Goal: Task Accomplishment & Management: Manage account settings

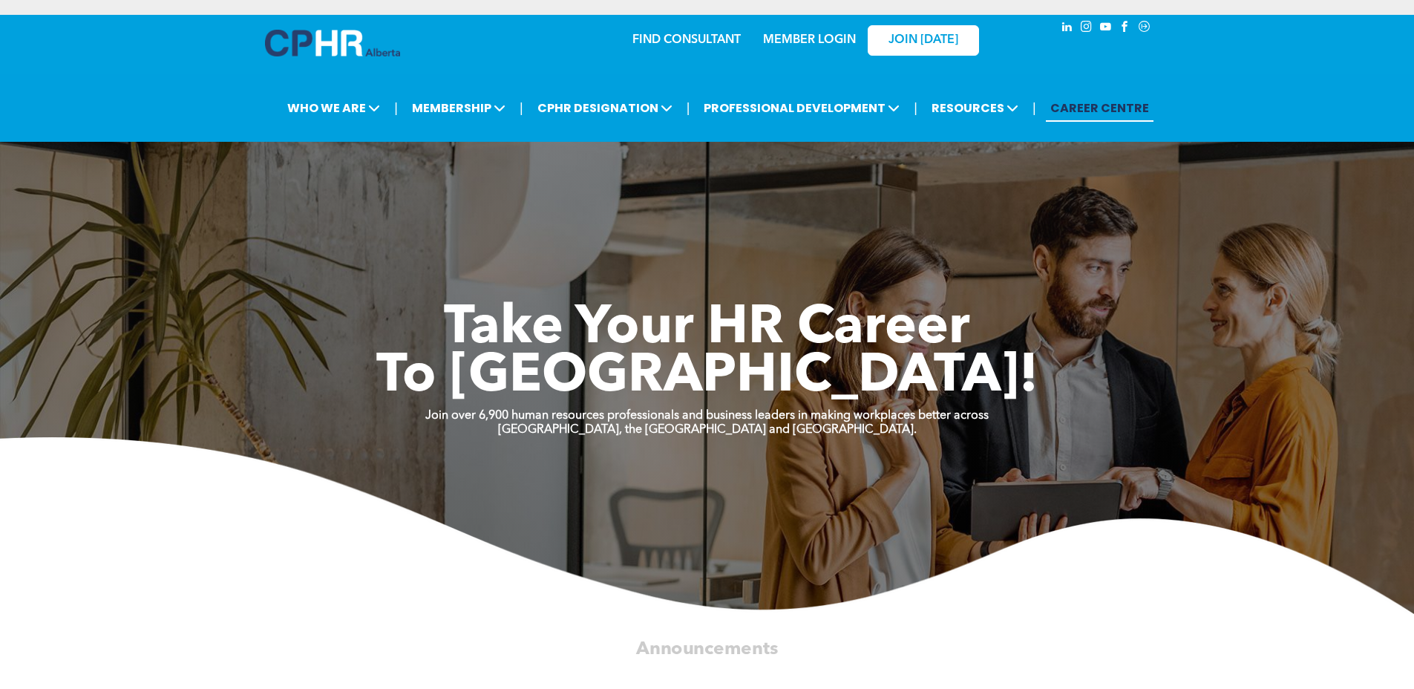
click at [791, 49] on div "MEMBER LOGIN" at bounding box center [777, 39] width 137 height 47
click at [805, 41] on link "MEMBER LOGIN" at bounding box center [809, 40] width 93 height 12
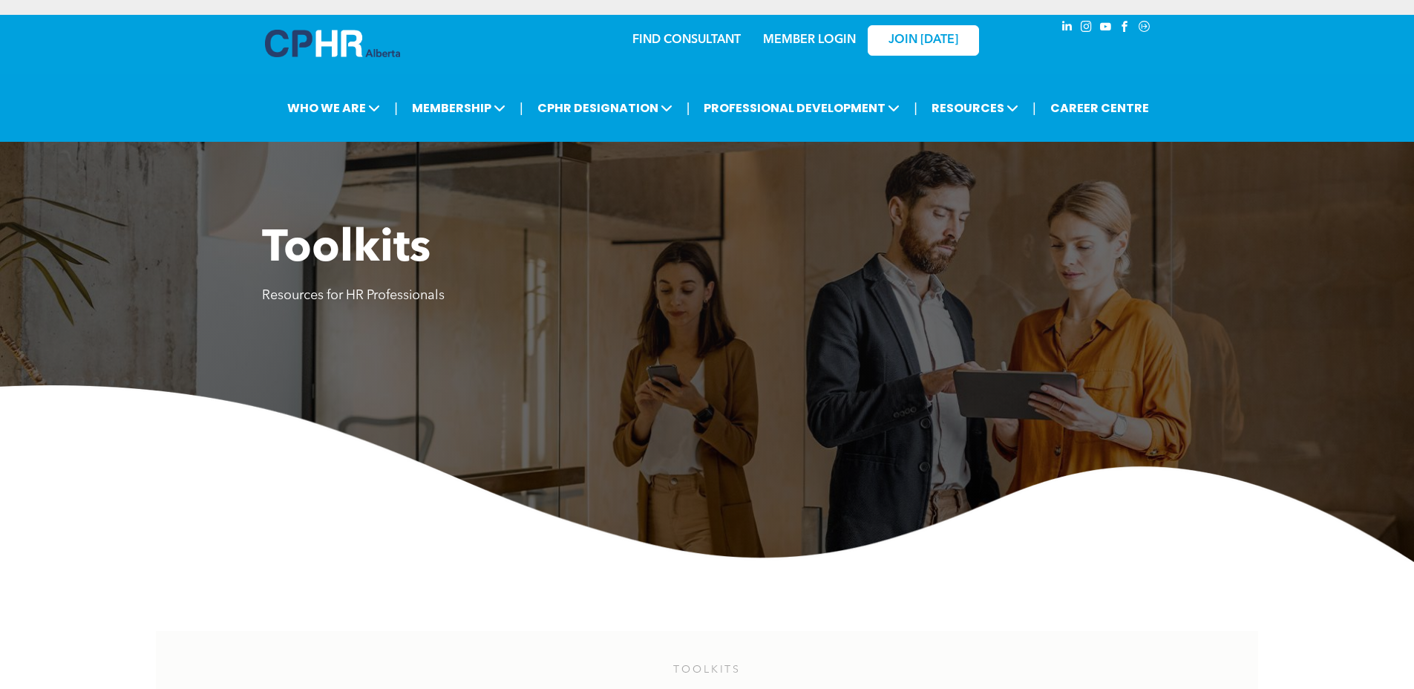
click at [818, 37] on link "MEMBER LOGIN" at bounding box center [809, 40] width 93 height 12
